Goal: Task Accomplishment & Management: Use online tool/utility

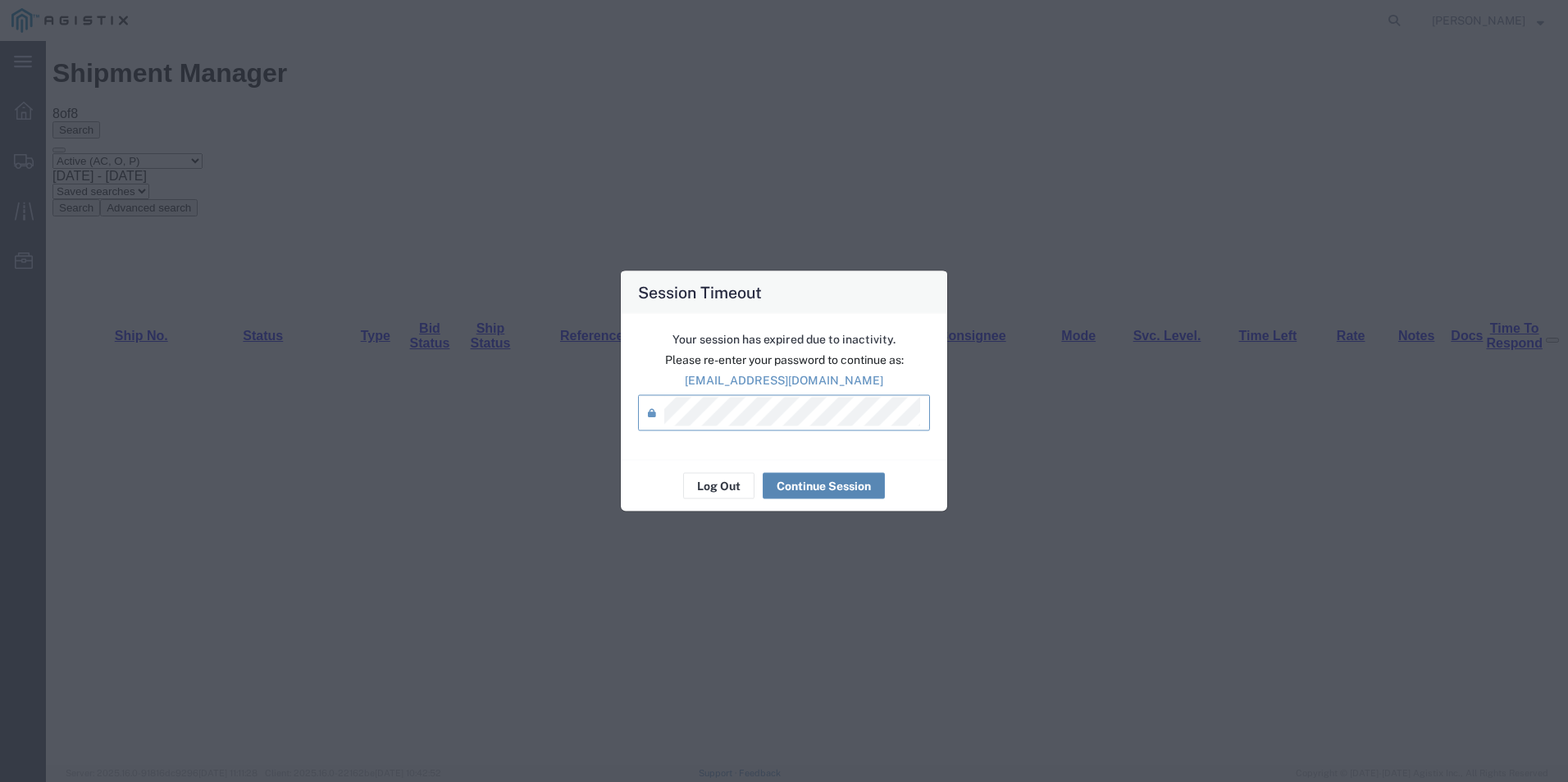
click at [853, 485] on button "Continue Session" at bounding box center [824, 485] width 122 height 26
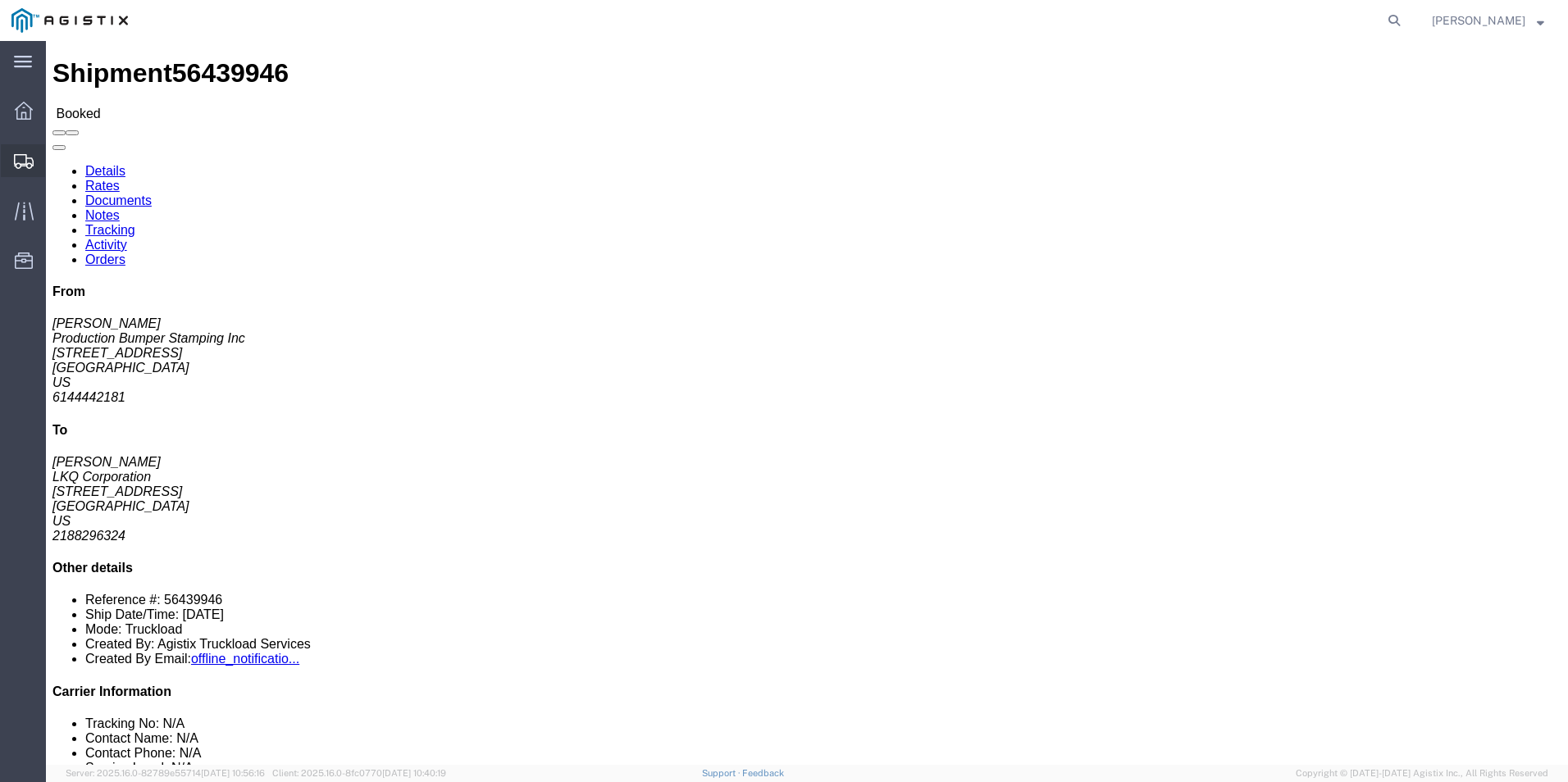
click at [12, 153] on div at bounding box center [24, 160] width 46 height 33
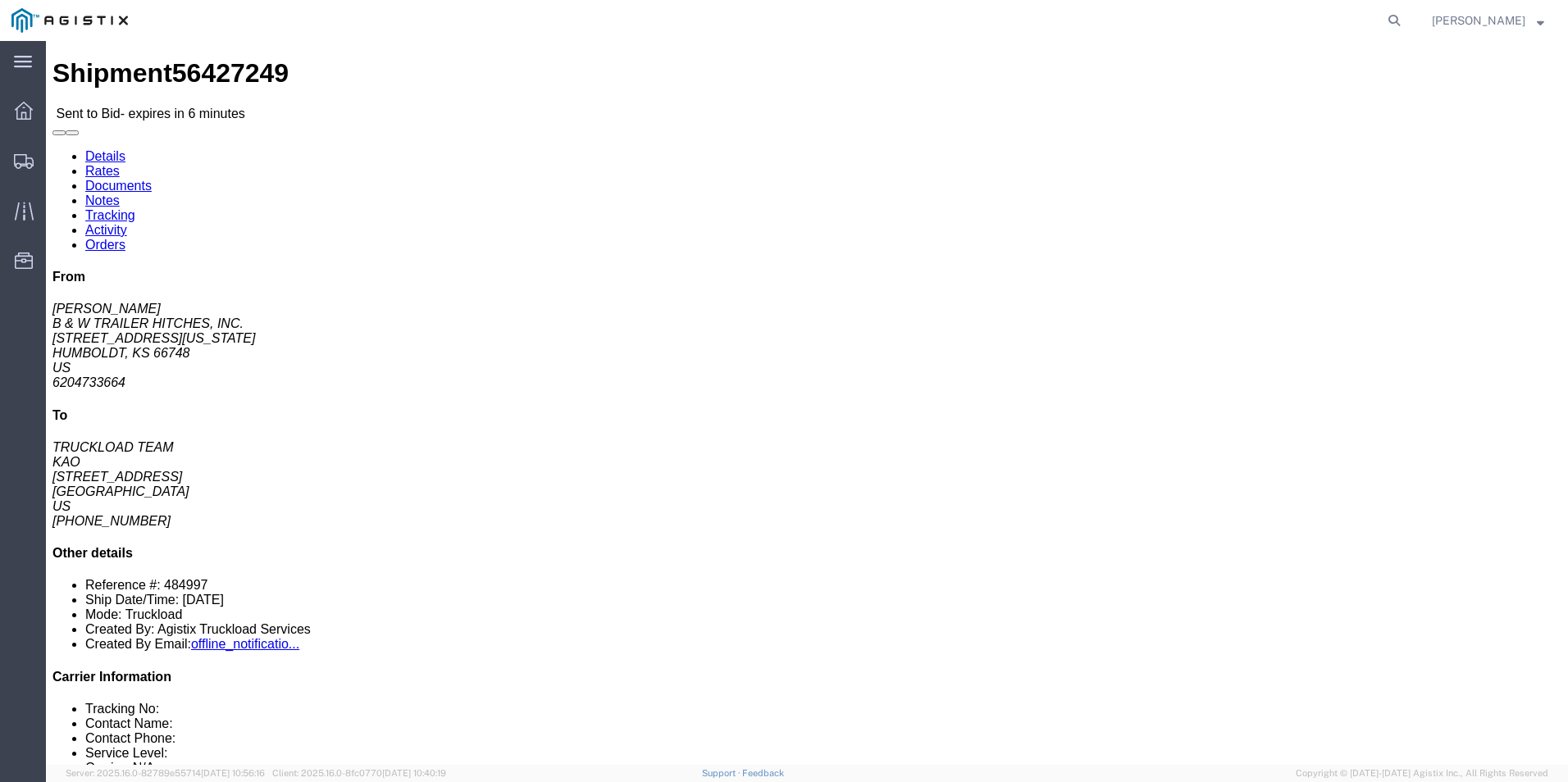
click button "button"
click link "Enter / Modify Bid"
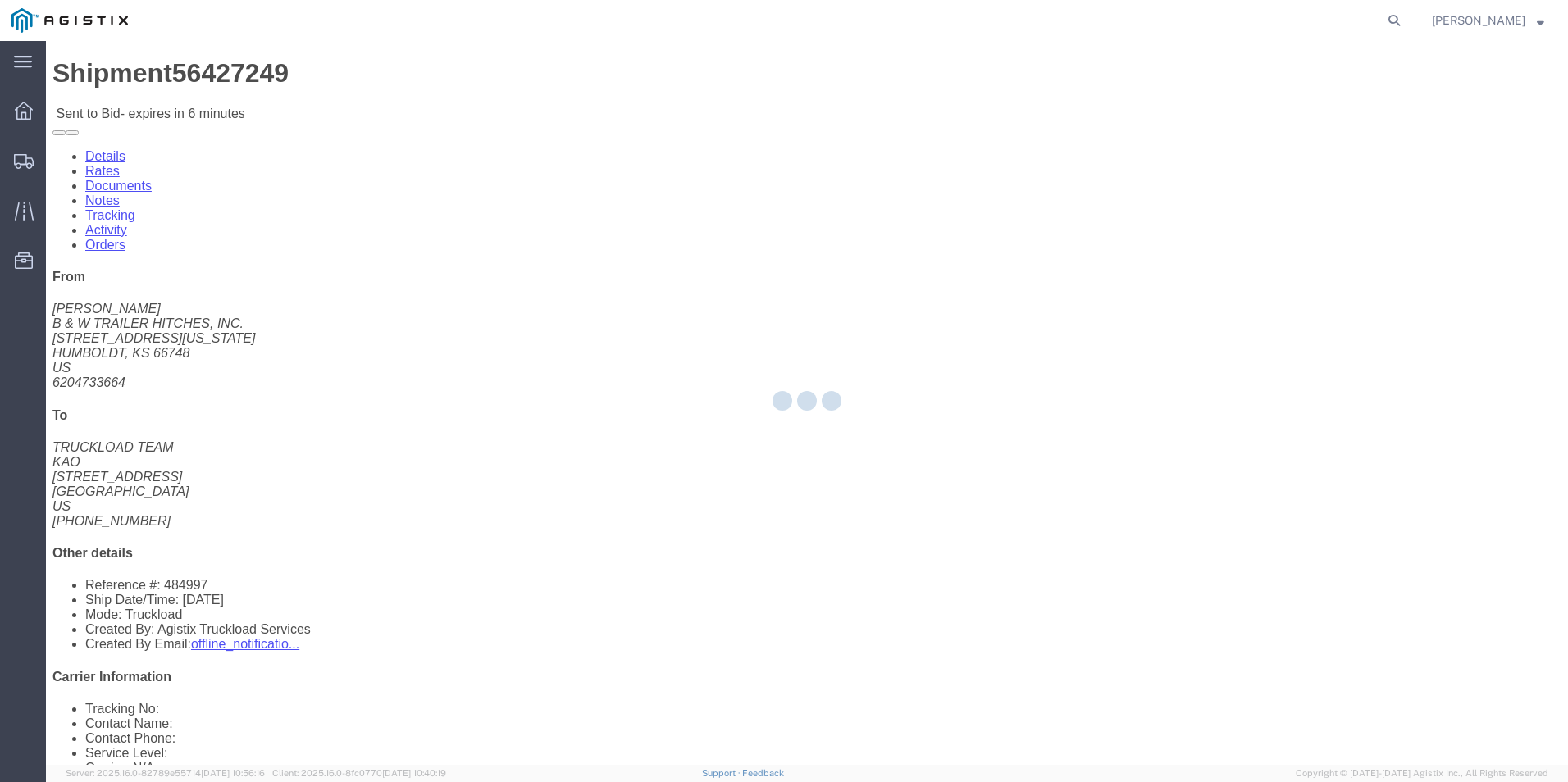
select select "18393"
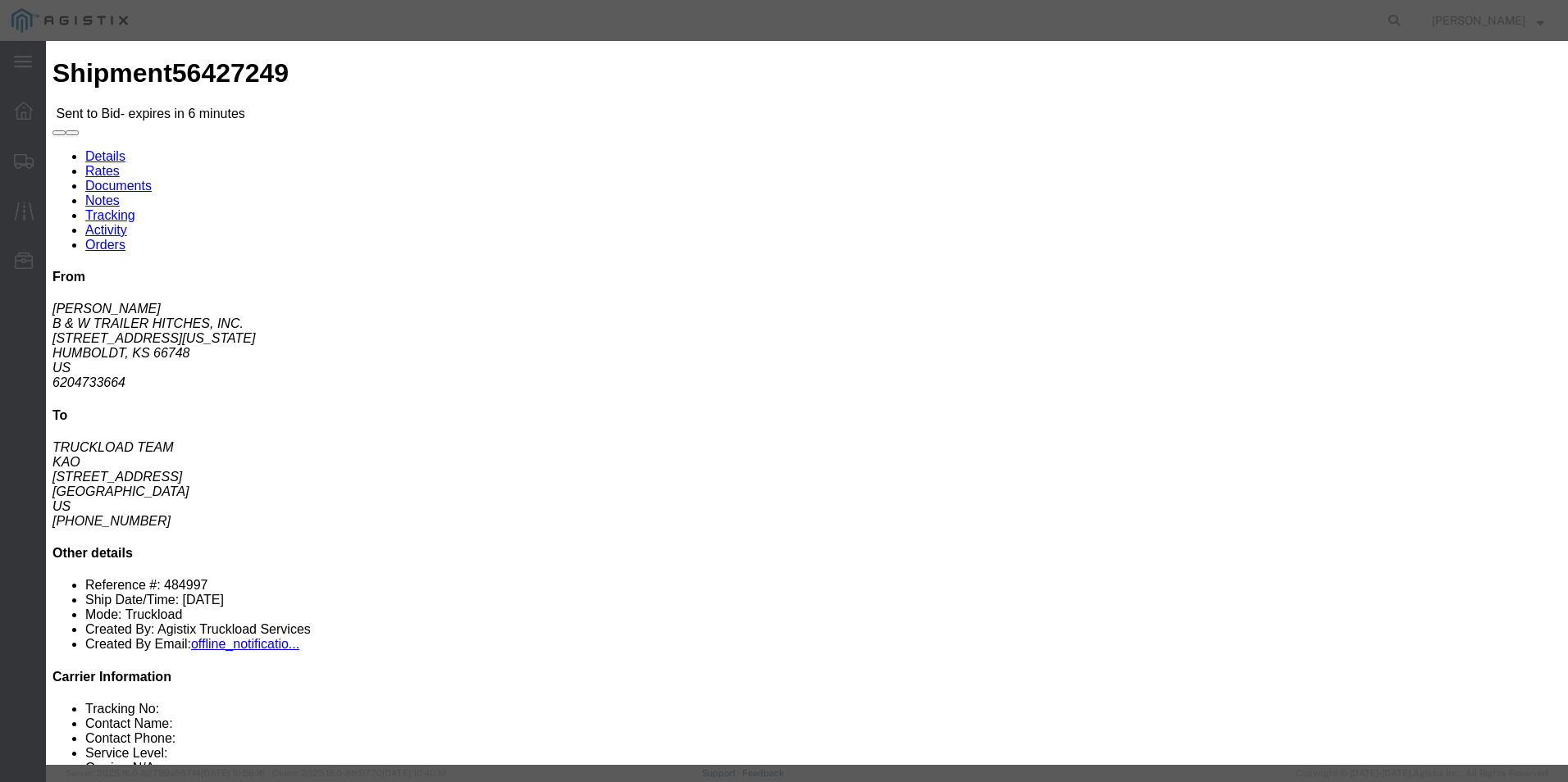
click select "Select Guaranteed Next Day Rail TL Standard 3 - 5 Day"
select select "38971"
click select "Select Guaranteed Next Day Rail TL Standard 3 - 5 Day"
click input "text"
type input "ITS BID"
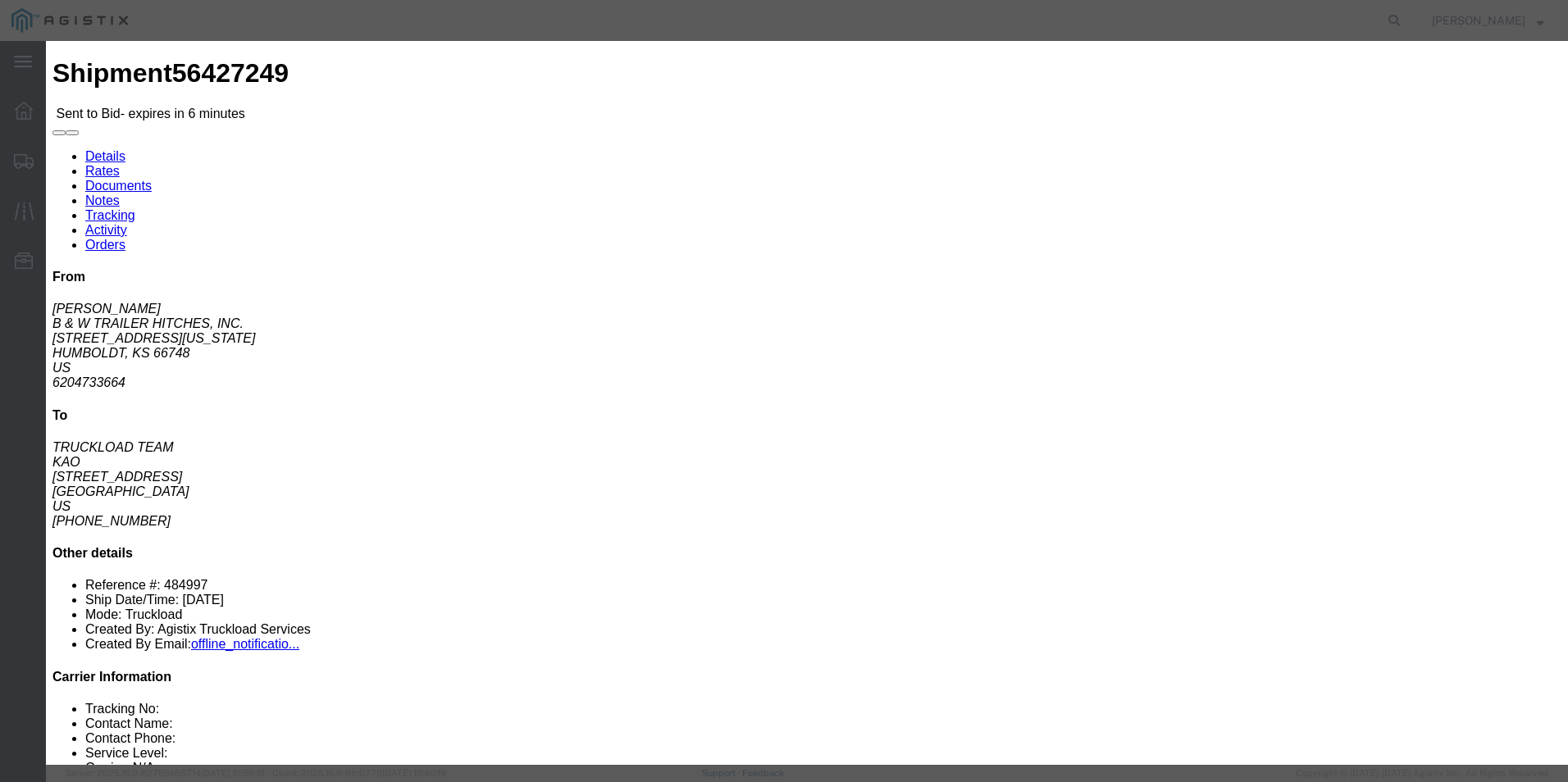
click select "Select Air Less than Truckload Multi-Leg Ocean Freight Rail Small Parcel Truckl…"
select select "TL"
click select "Select Air Less than Truckload Multi-Leg Ocean Freight Rail Small Parcel Truckl…"
click input "number"
type input "1075"
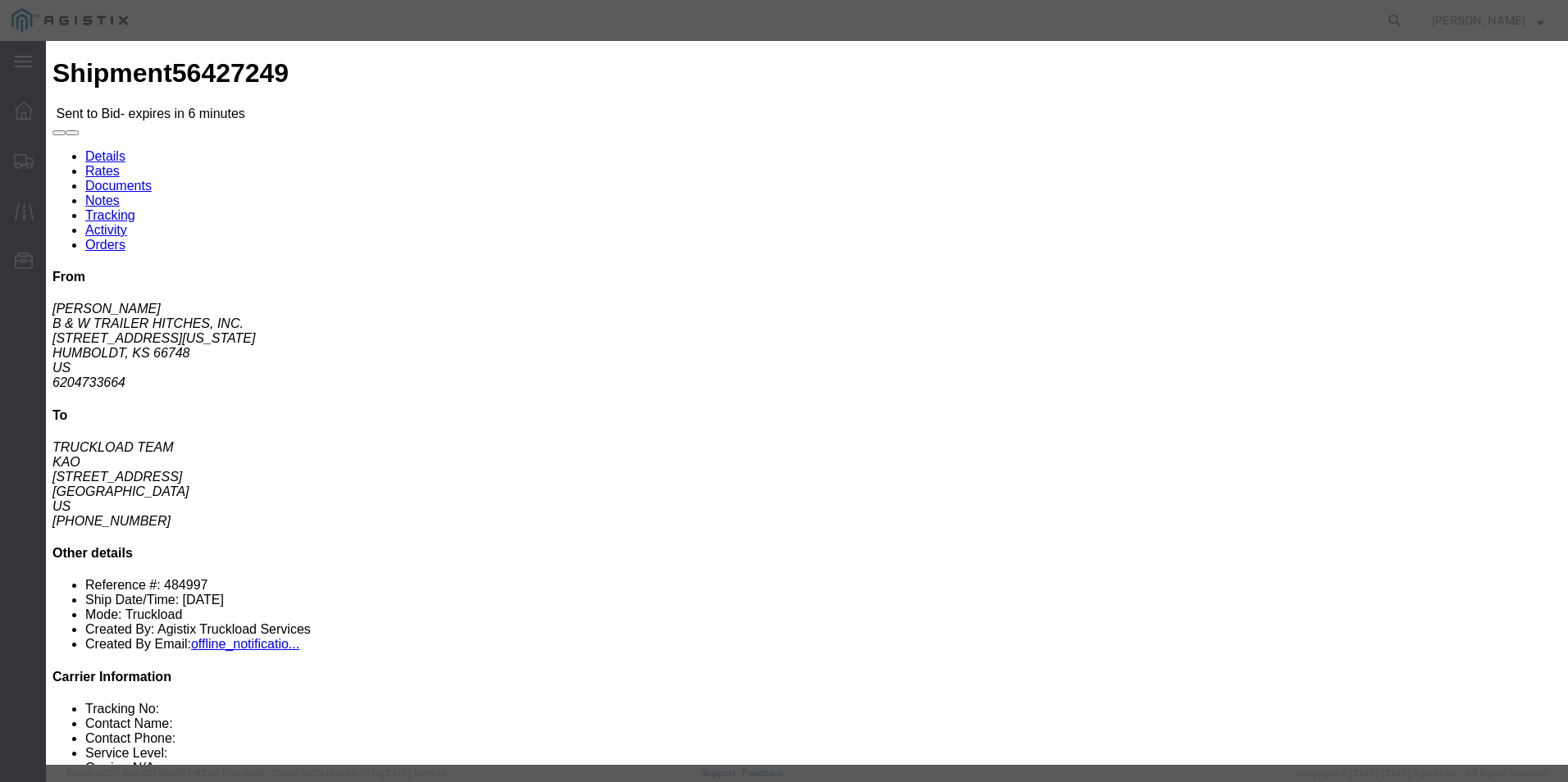
click button "Submit"
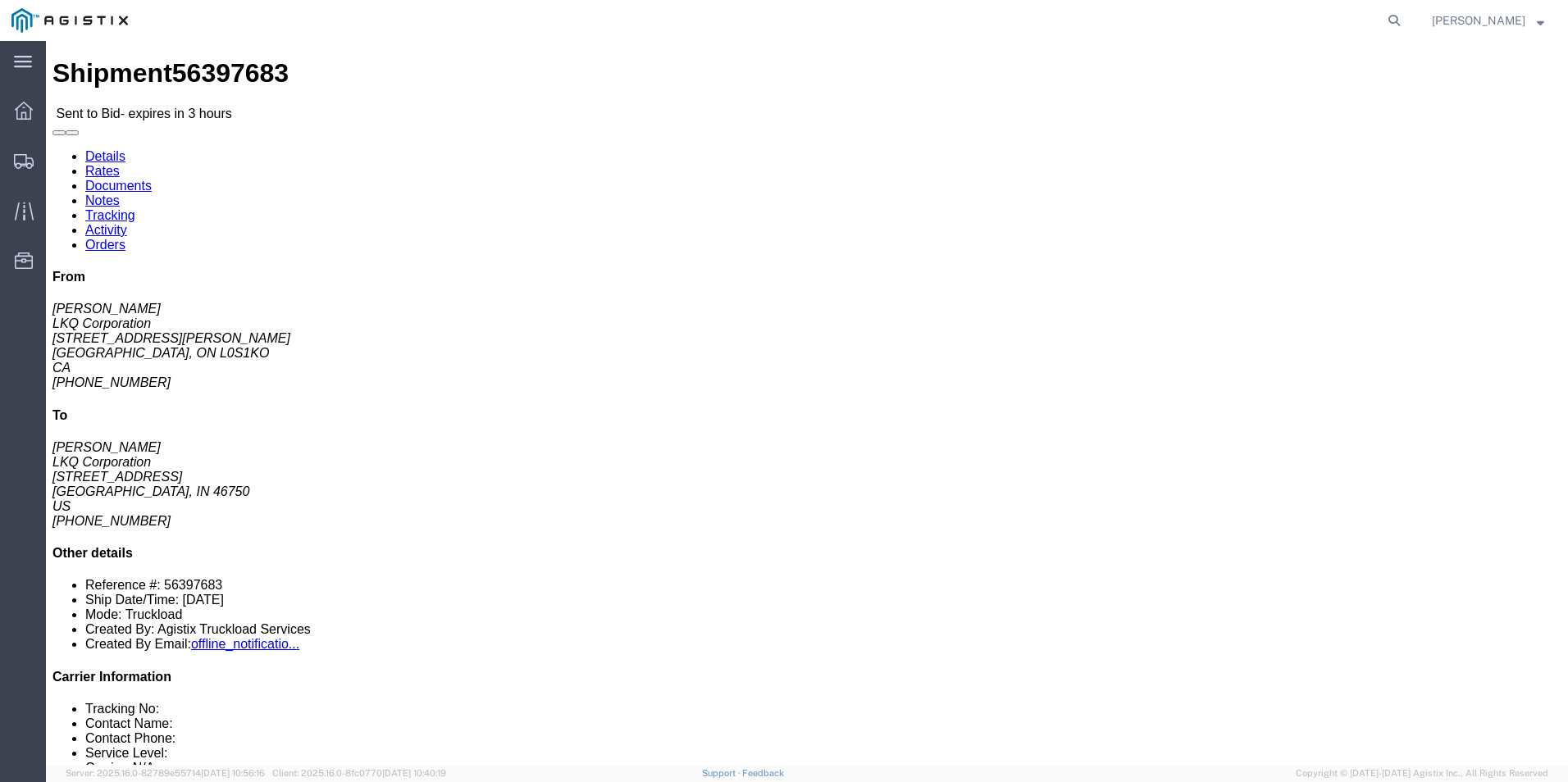
click div "44 Pallet(s) Standard (Not Stackable) Total weight: 40000.00 LBS Carton count: …"
click at [26, 143] on ul "Dashboard Shipments Traffic Resources Address Book Saved Searches" at bounding box center [23, 194] width 46 height 200
click at [25, 159] on icon at bounding box center [24, 162] width 19 height 15
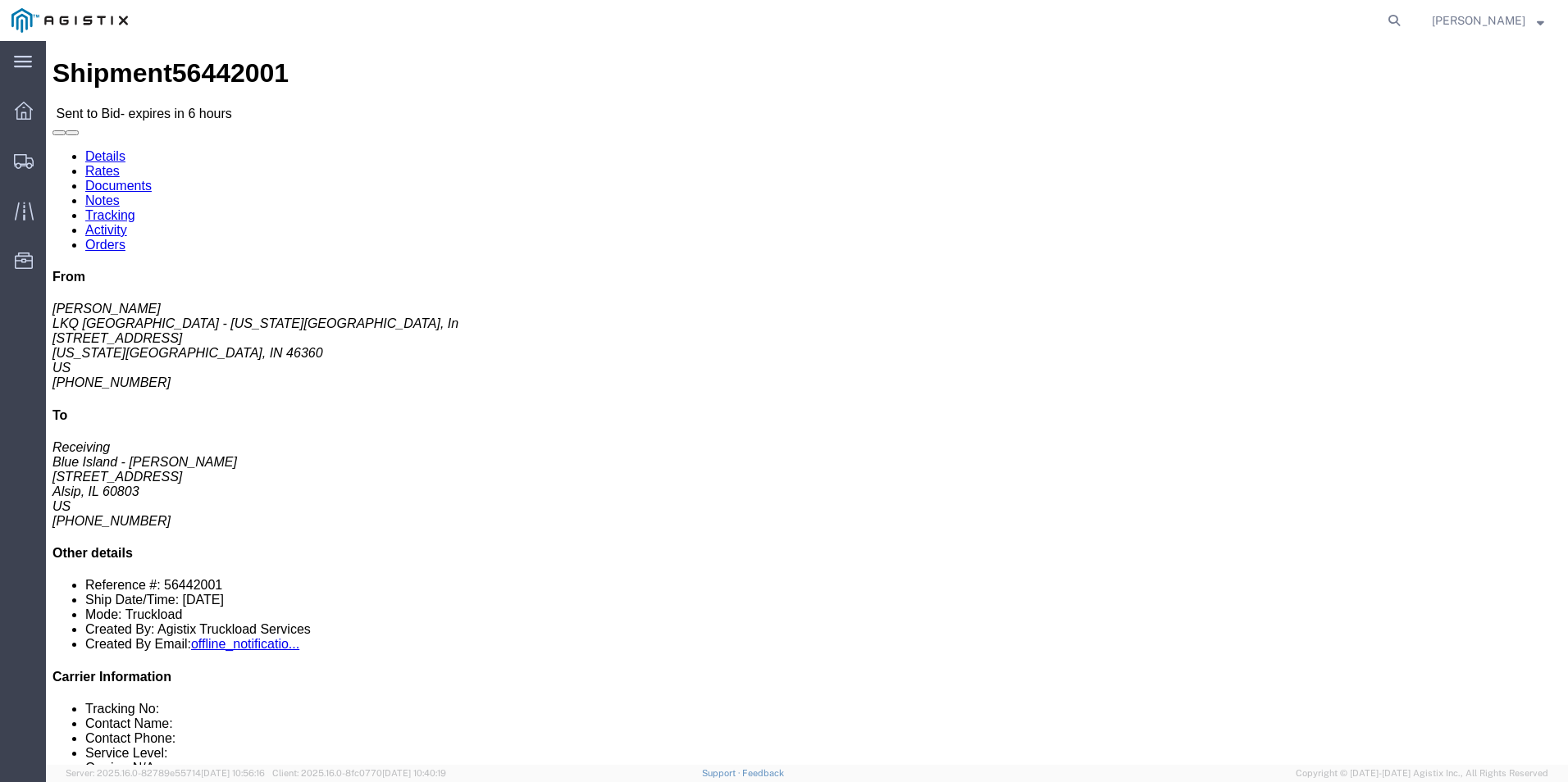
click link "Enter / Modify Bid"
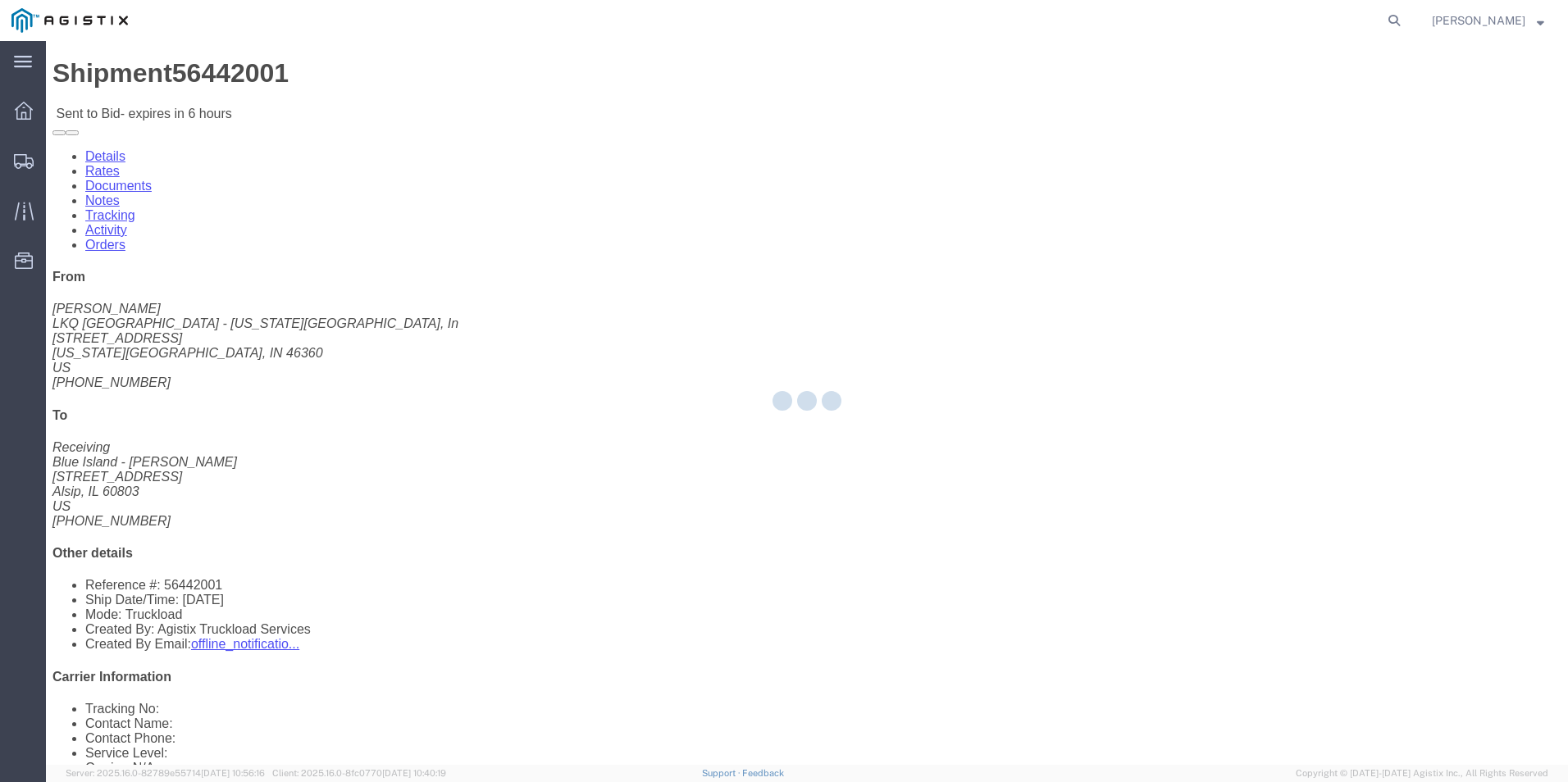
select select "18393"
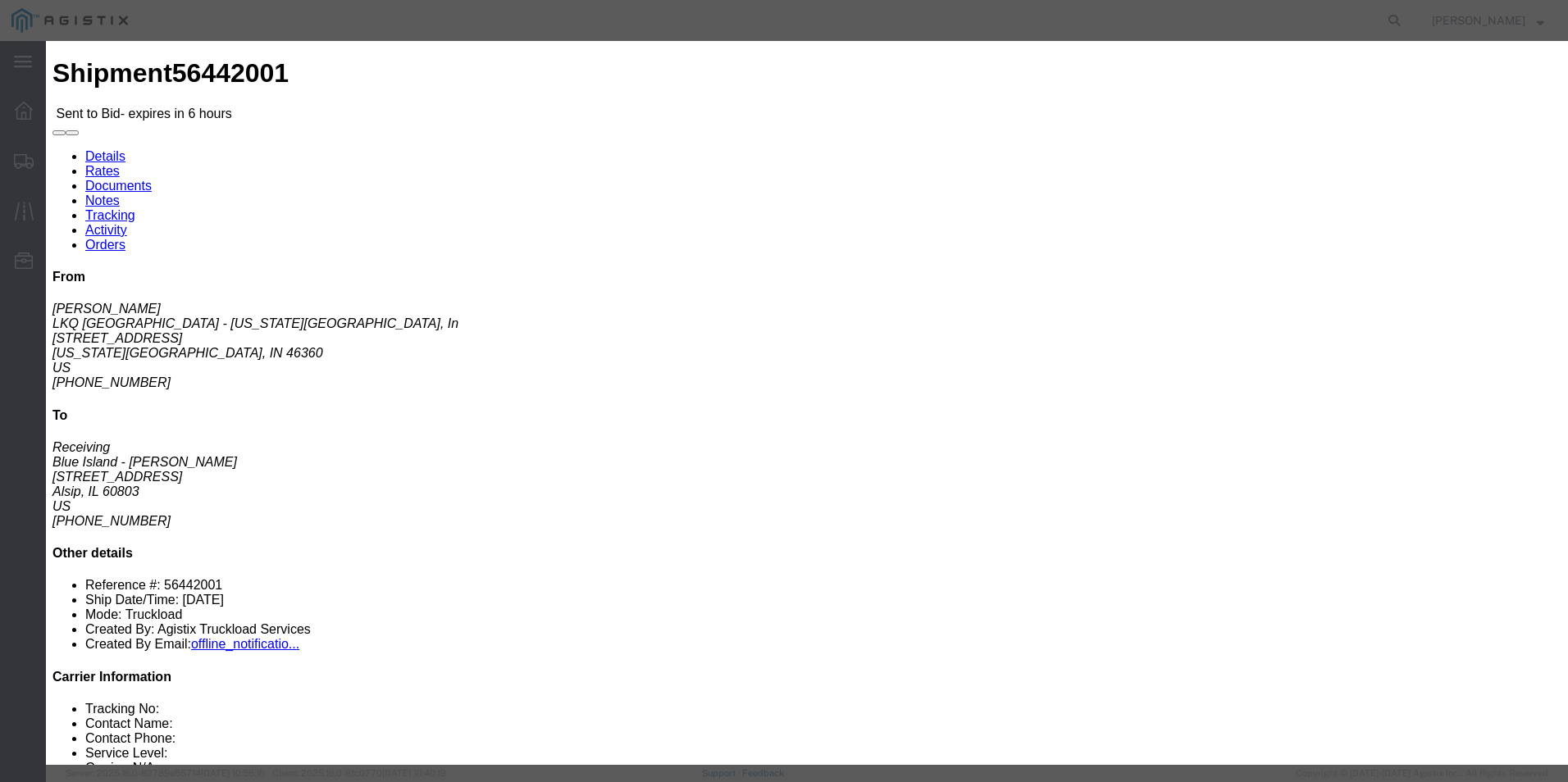
click select "Select Guaranteed Next Day Rail TL Standard 3 - 5 Day"
select select "38971"
click select "Select Guaranteed Next Day Rail TL Standard 3 - 5 Day"
click input "text"
type input "ITS BID"
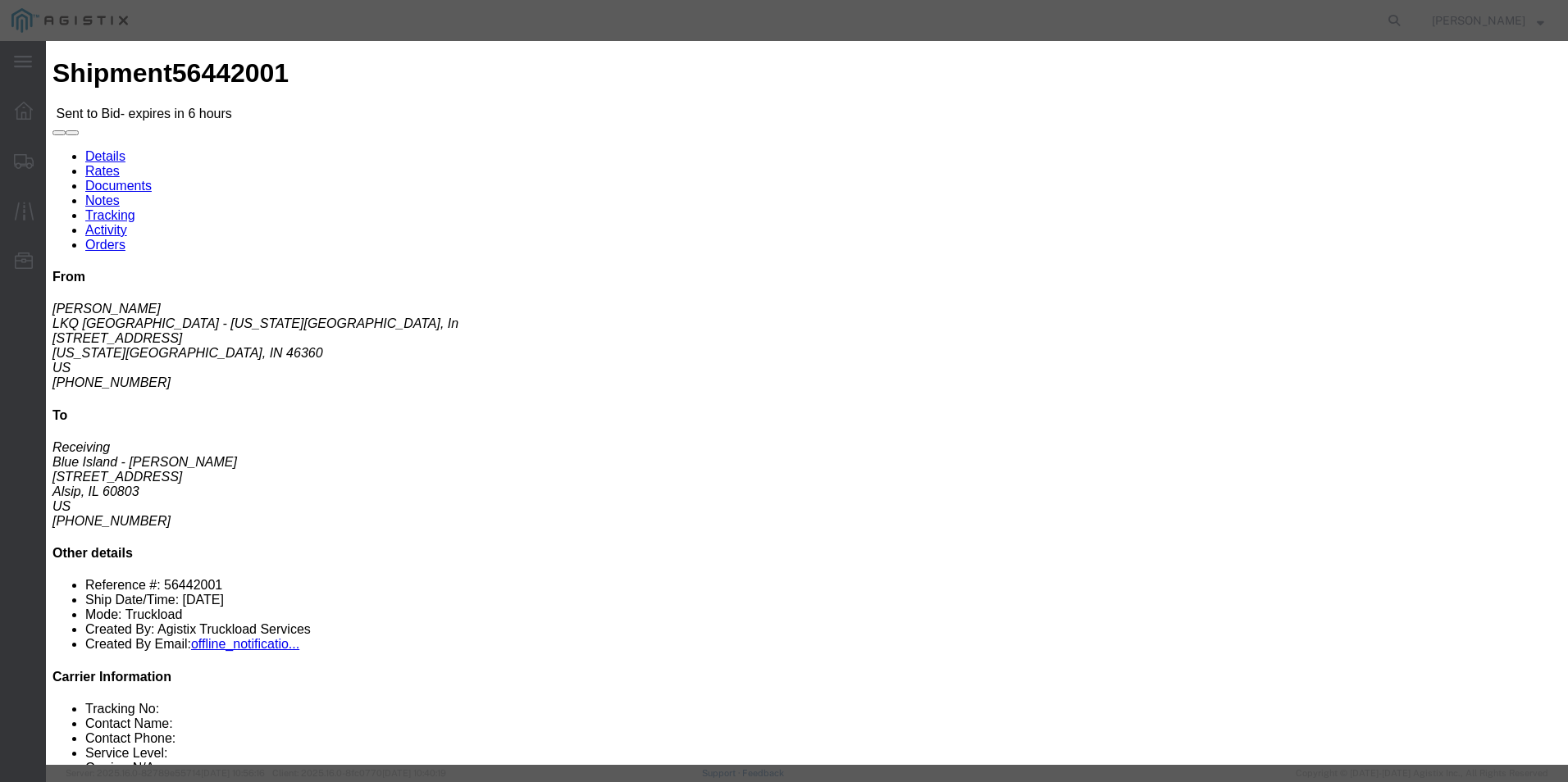
click select "Select Air Less than Truckload Multi-Leg Ocean Freight Rail Small Parcel Truckl…"
select select "TL"
click select "Select Air Less than Truckload Multi-Leg Ocean Freight Rail Small Parcel Truckl…"
click input "number"
type input "485"
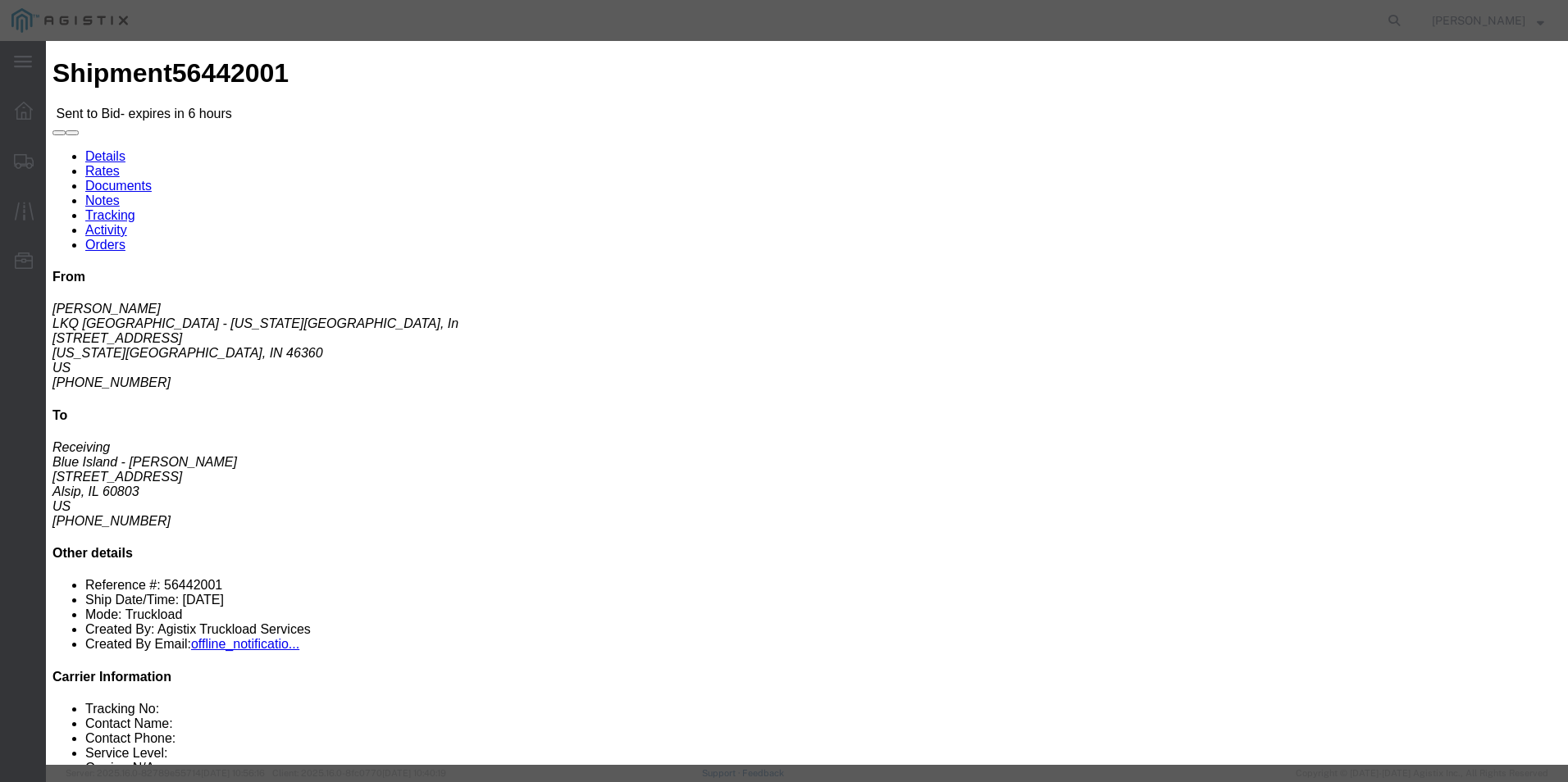
click button "Submit"
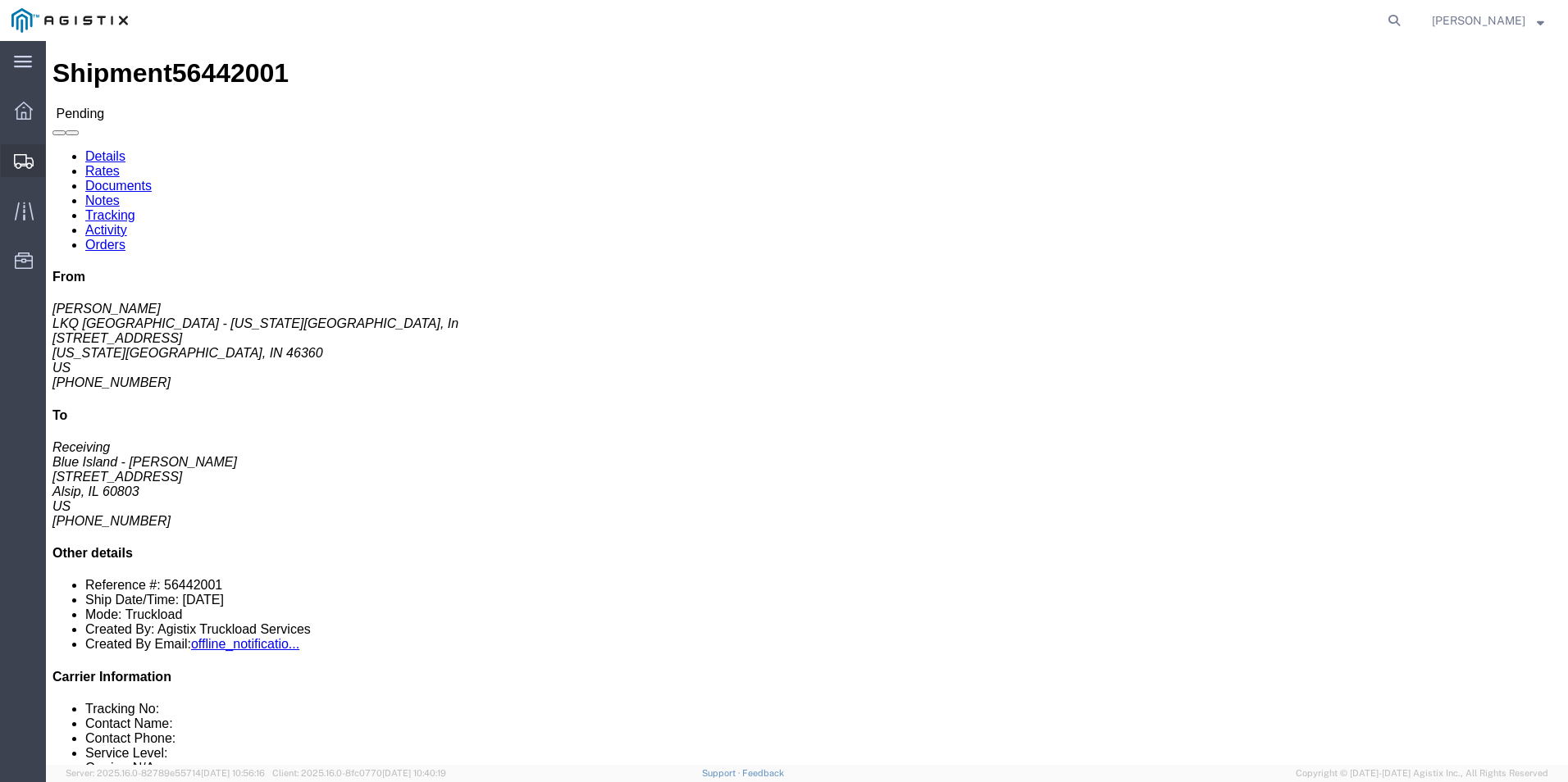
drag, startPoint x: 30, startPoint y: 165, endPoint x: 24, endPoint y: 174, distance: 10.8
click at [30, 165] on icon at bounding box center [24, 162] width 19 height 15
